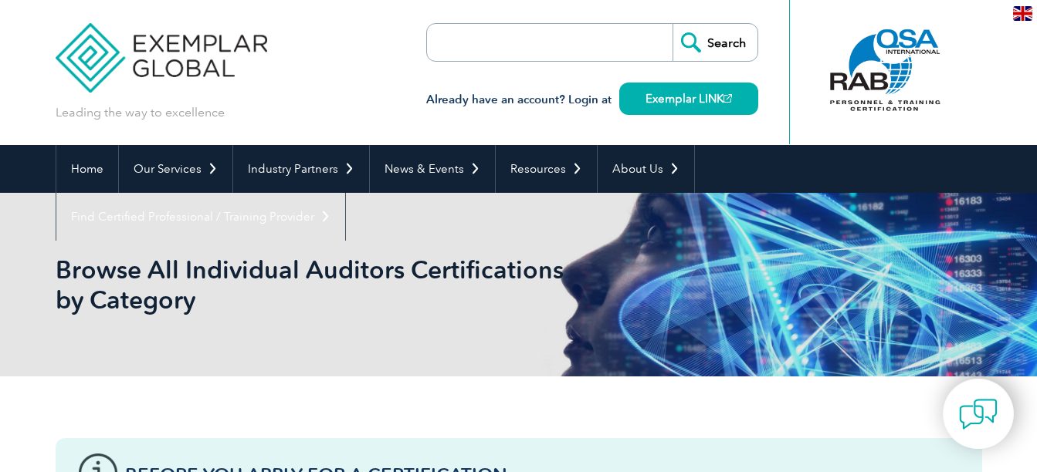
click at [575, 49] on input "search" at bounding box center [516, 42] width 162 height 37
type input "iso 31000"
click at [672, 24] on input "Search" at bounding box center [714, 42] width 85 height 37
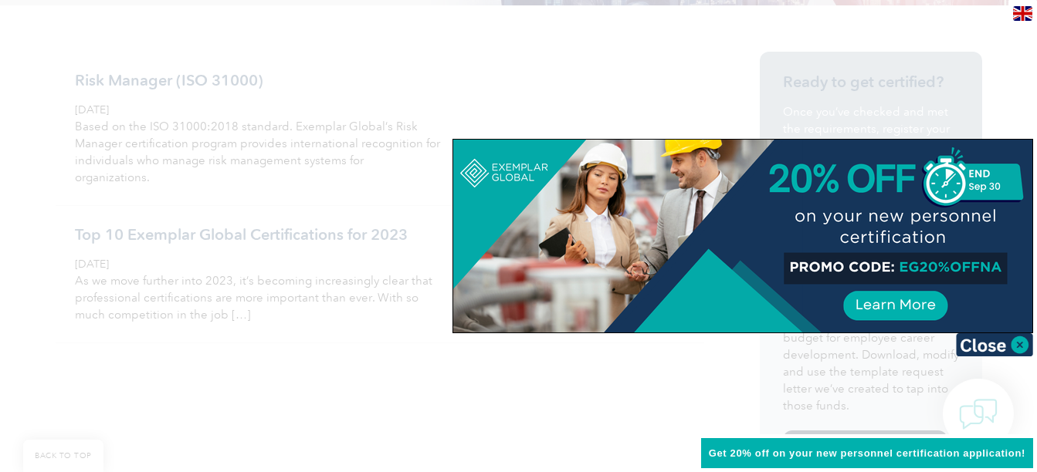
scroll to position [371, 0]
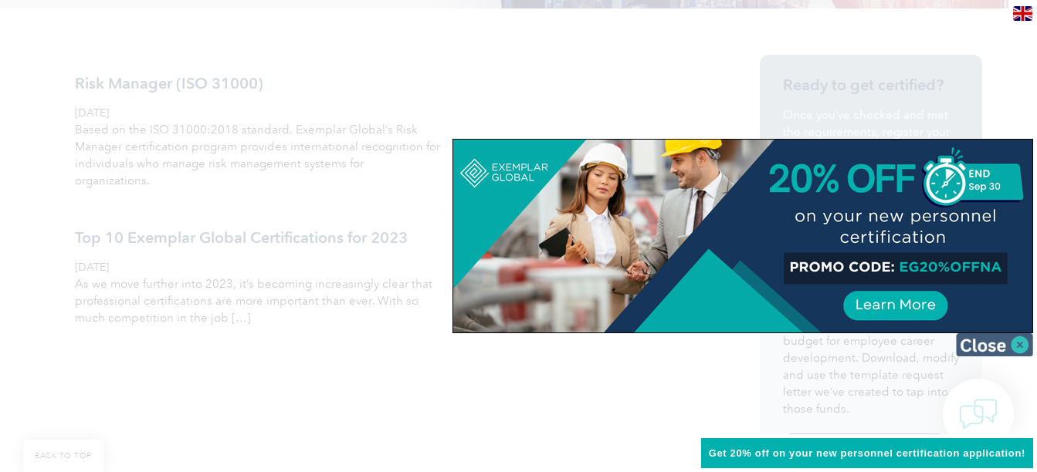
click at [992, 349] on img at bounding box center [994, 345] width 77 height 23
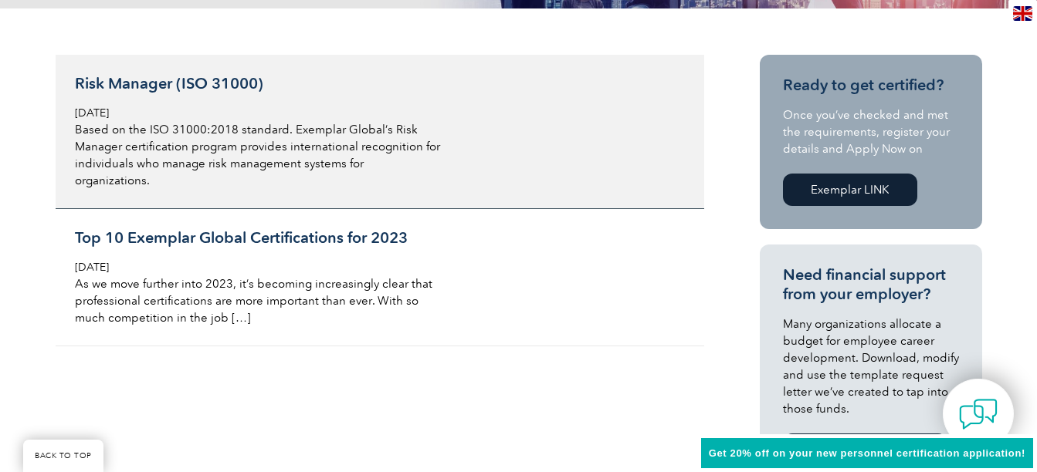
click at [451, 127] on link "Risk Manager (ISO 31000) Tuesday, December 21st, 2021 Based on the ISO 31000:20…" at bounding box center [380, 132] width 649 height 154
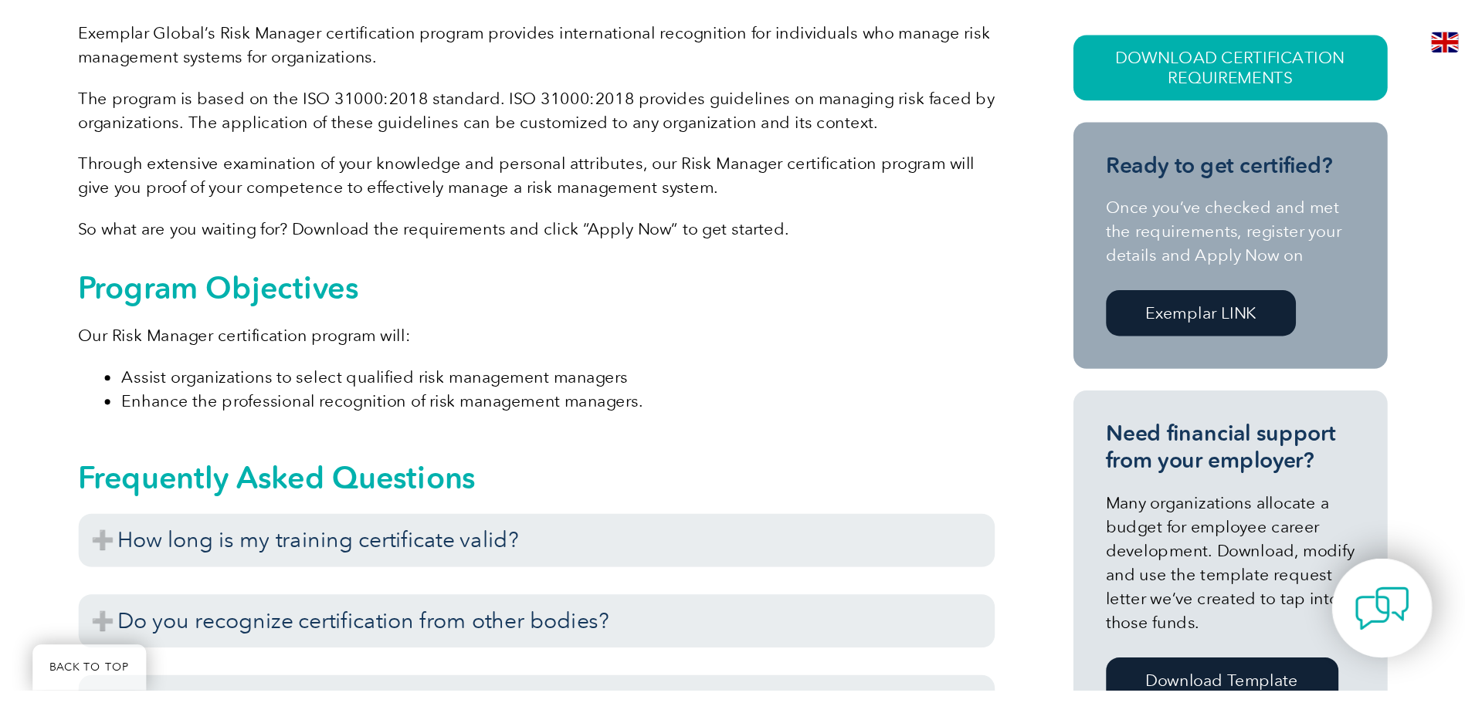
scroll to position [463, 0]
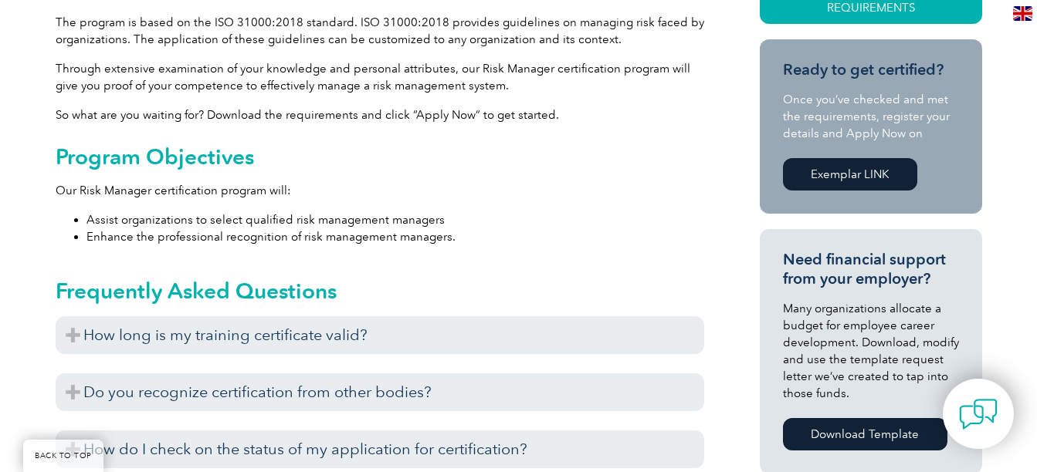
click at [844, 432] on link "Download Template" at bounding box center [865, 434] width 164 height 32
